Goal: Transaction & Acquisition: Purchase product/service

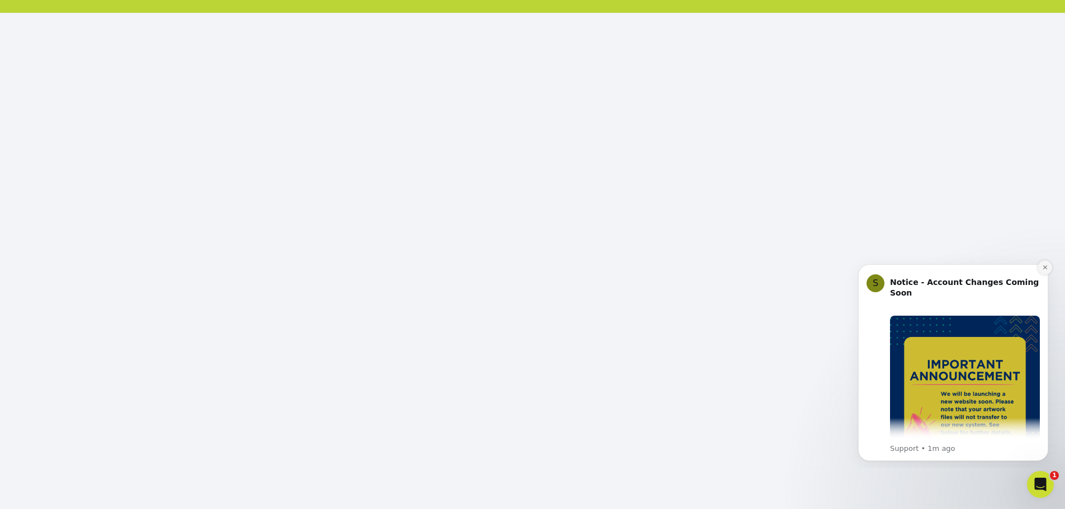
click at [1048, 265] on icon "Dismiss notification" at bounding box center [1045, 268] width 6 height 6
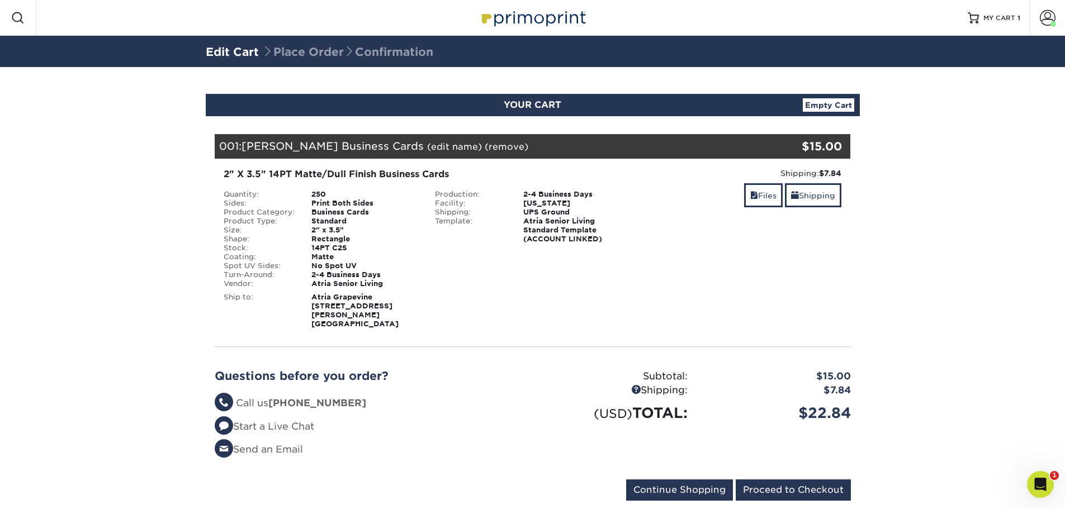
scroll to position [32, 0]
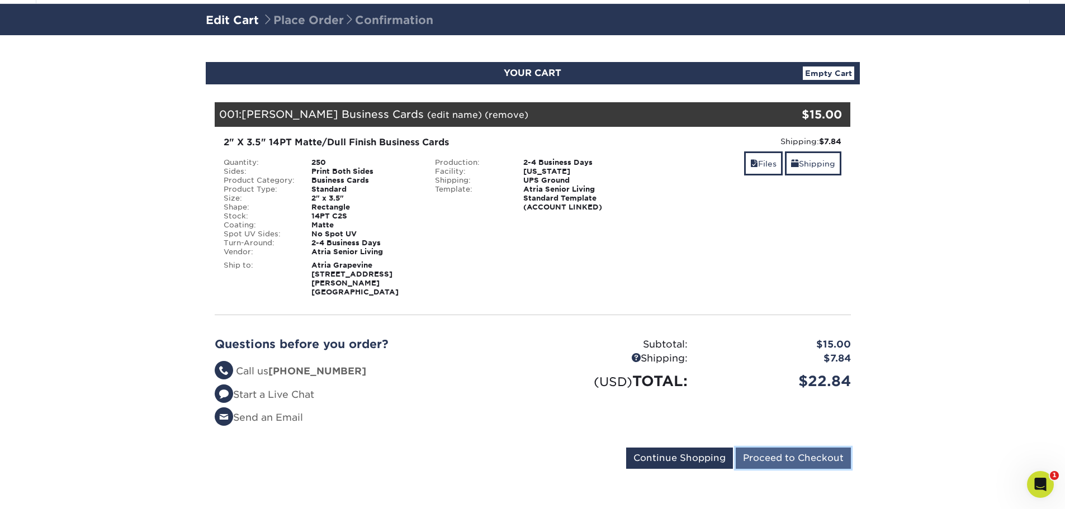
click at [795, 459] on input "Proceed to Checkout" at bounding box center [793, 458] width 115 height 21
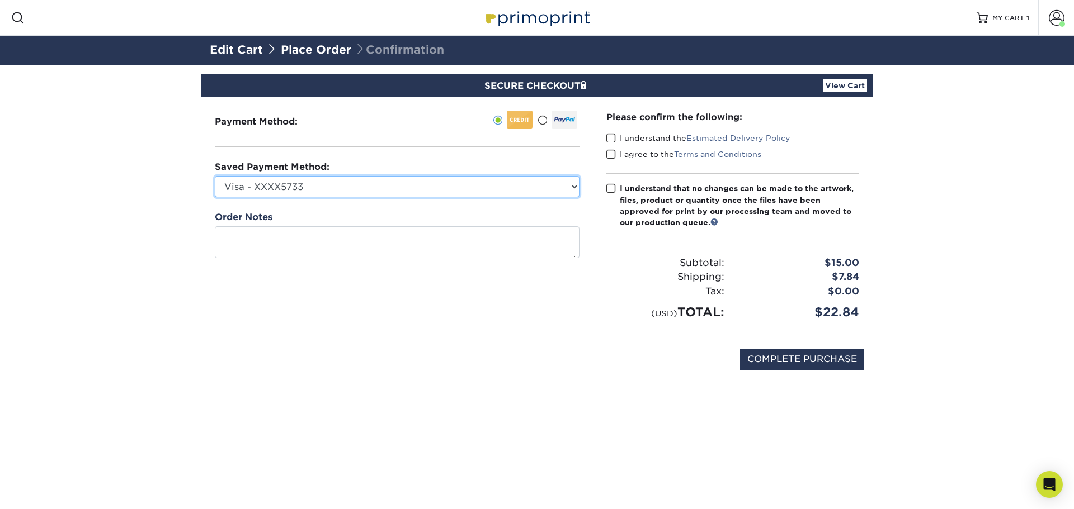
click at [296, 188] on select "Visa - XXXX5733 Visa - XXXX9221 Visa - XXXX7854 Visa - XXXX9688 Visa - XXXX1964…" at bounding box center [397, 186] width 365 height 21
select select "74503"
click at [215, 176] on select "Visa - XXXX5733 Visa - XXXX9221 Visa - XXXX7854 Visa - XXXX9688 Visa - XXXX1964…" at bounding box center [397, 186] width 365 height 21
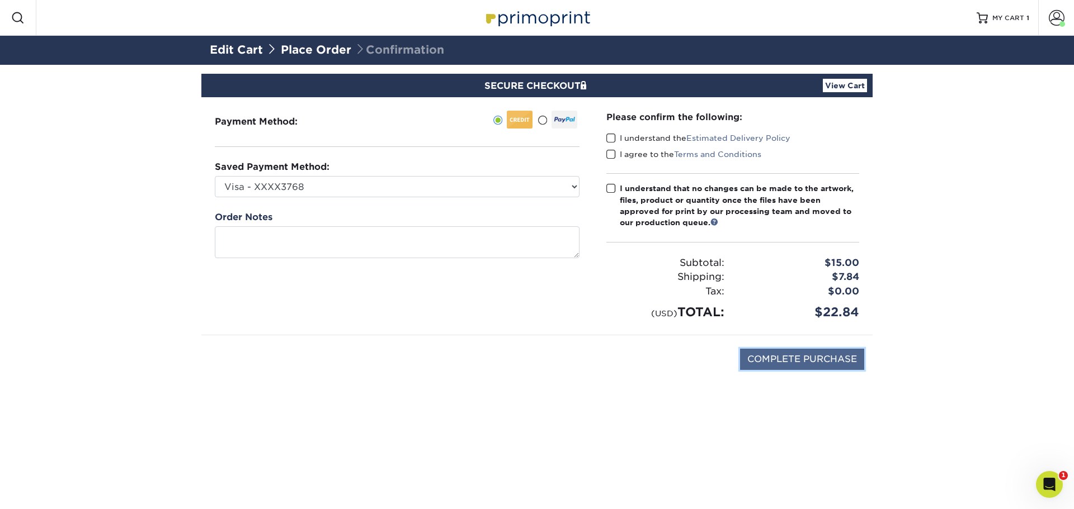
click at [761, 361] on input "COMPLETE PURCHASE" at bounding box center [802, 359] width 124 height 21
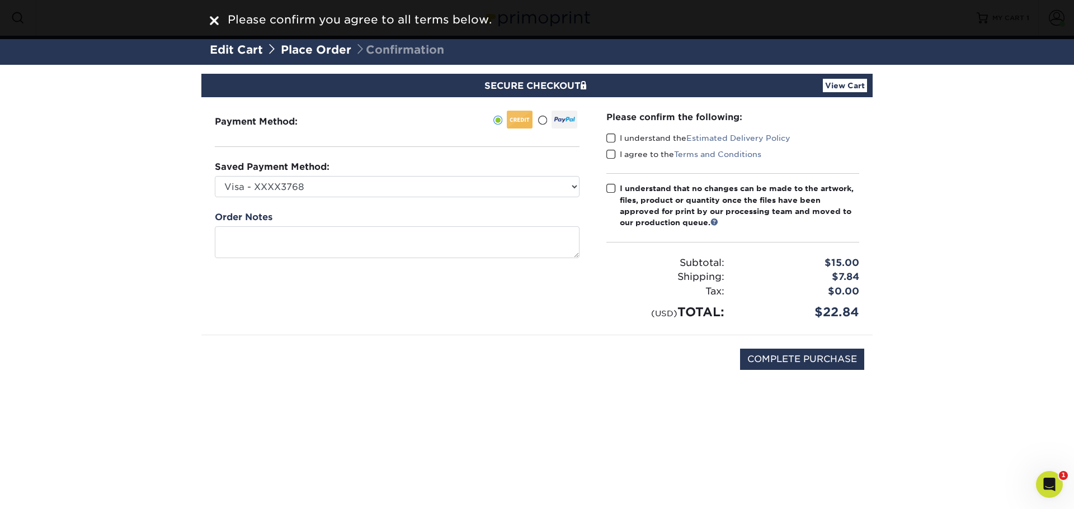
click at [606, 136] on span at bounding box center [611, 138] width 10 height 11
click at [0, 0] on input "I understand the Estimated Delivery Policy" at bounding box center [0, 0] width 0 height 0
click at [613, 157] on span at bounding box center [611, 154] width 10 height 11
click at [0, 0] on input "I agree to the Terms and Conditions" at bounding box center [0, 0] width 0 height 0
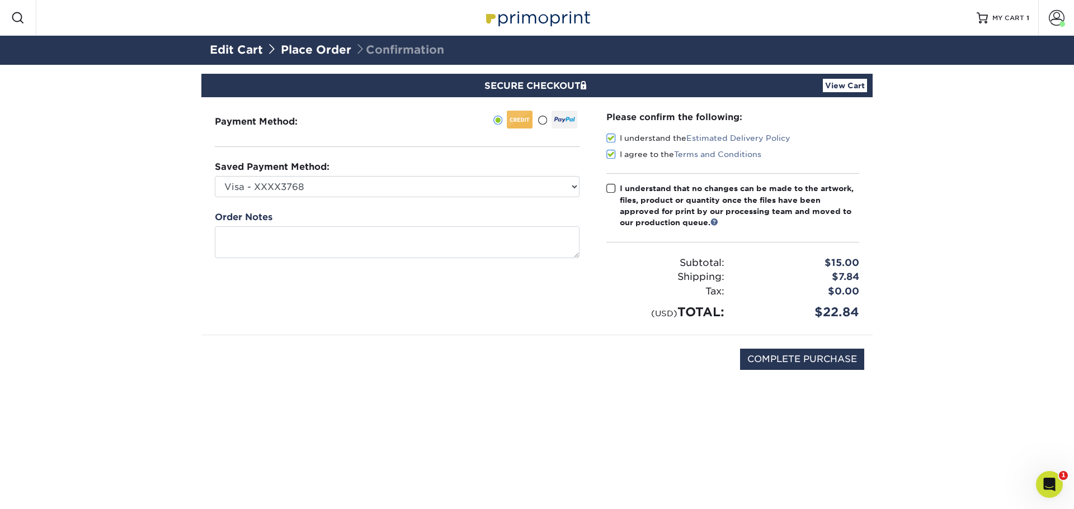
click at [611, 192] on span at bounding box center [611, 188] width 10 height 11
click at [0, 0] on input "I understand that no changes can be made to the artwork, files, product or quan…" at bounding box center [0, 0] width 0 height 0
click at [768, 362] on input "COMPLETE PURCHASE" at bounding box center [802, 359] width 124 height 21
type input "PROCESSING, PLEASE WAIT..."
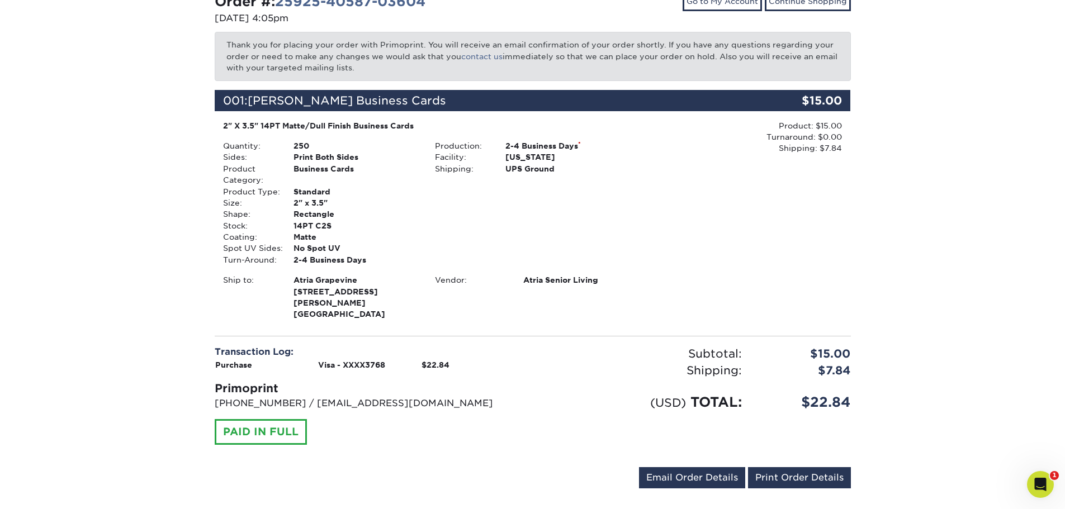
scroll to position [141, 0]
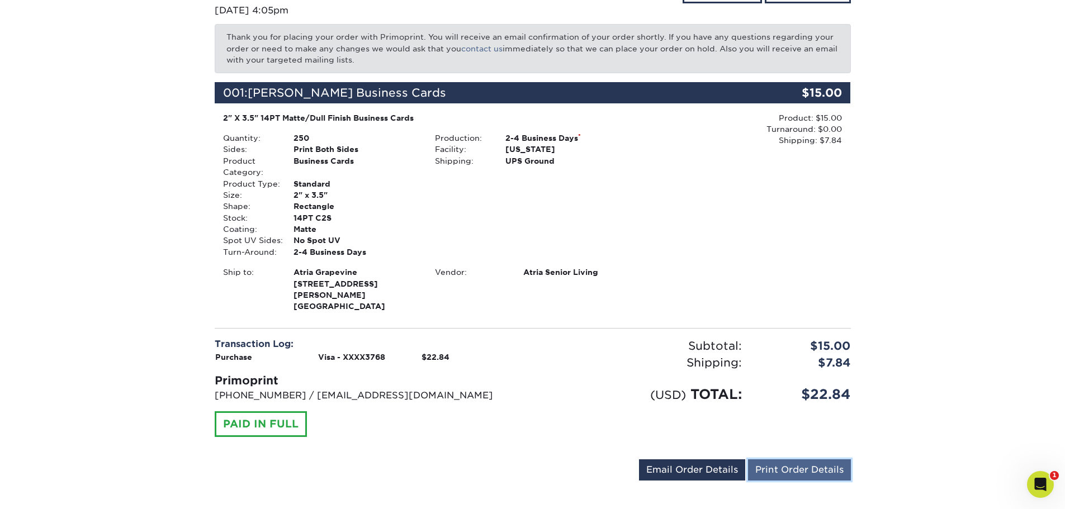
click at [799, 464] on link "Print Order Details" at bounding box center [799, 470] width 103 height 21
